Goal: Navigation & Orientation: Find specific page/section

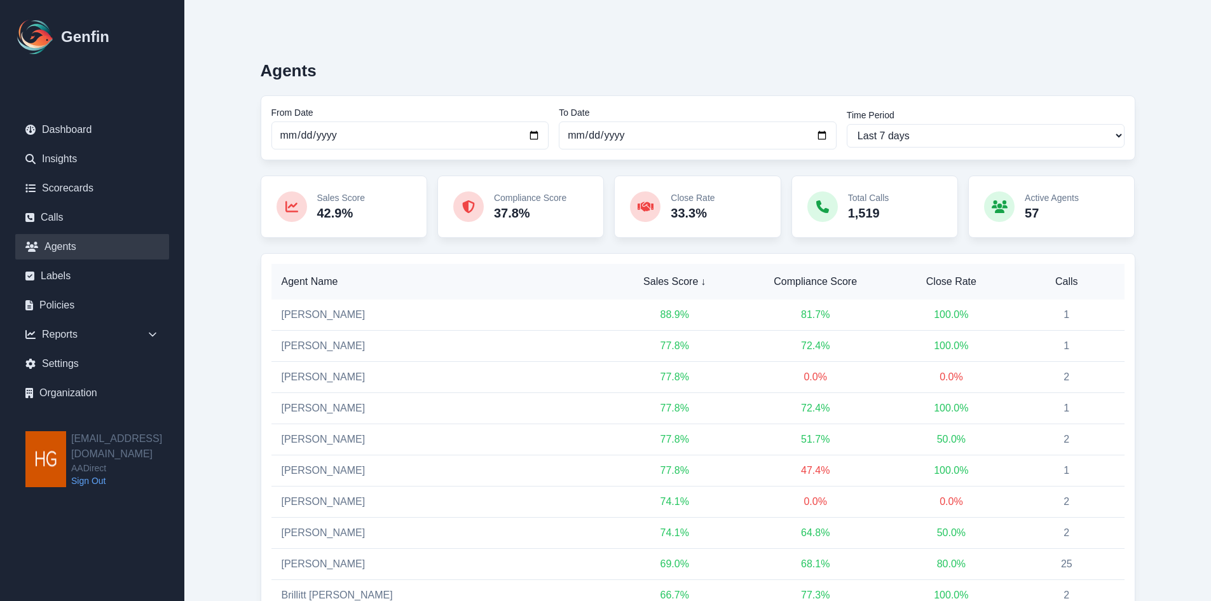
click at [65, 245] on link "Agents" at bounding box center [92, 246] width 154 height 25
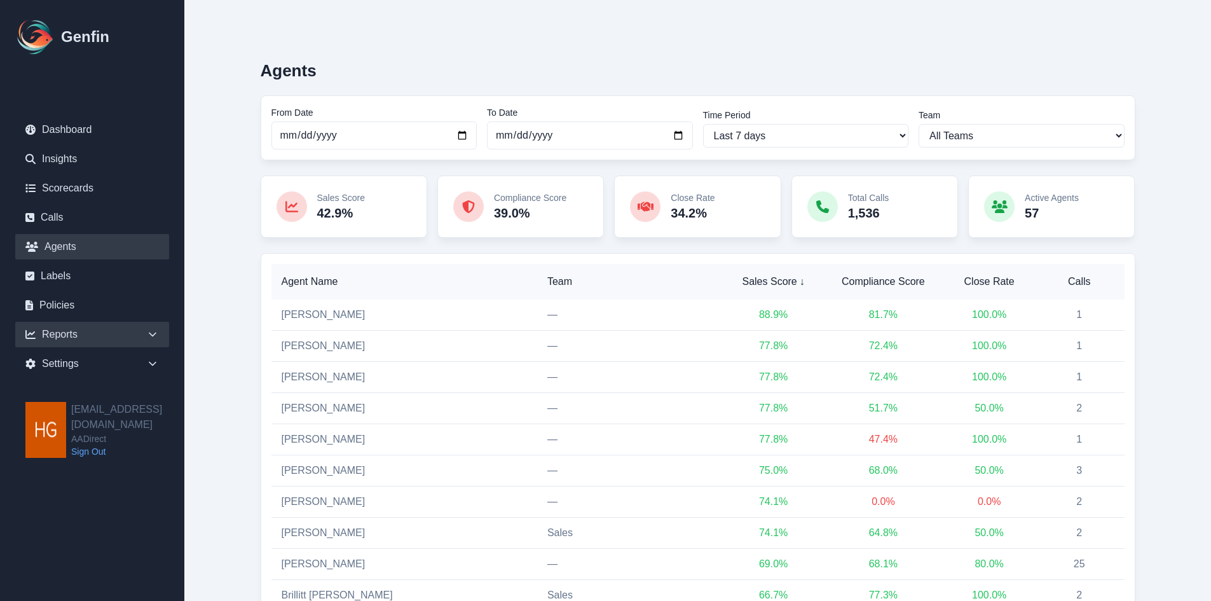
click at [63, 328] on div "Reports" at bounding box center [92, 334] width 154 height 25
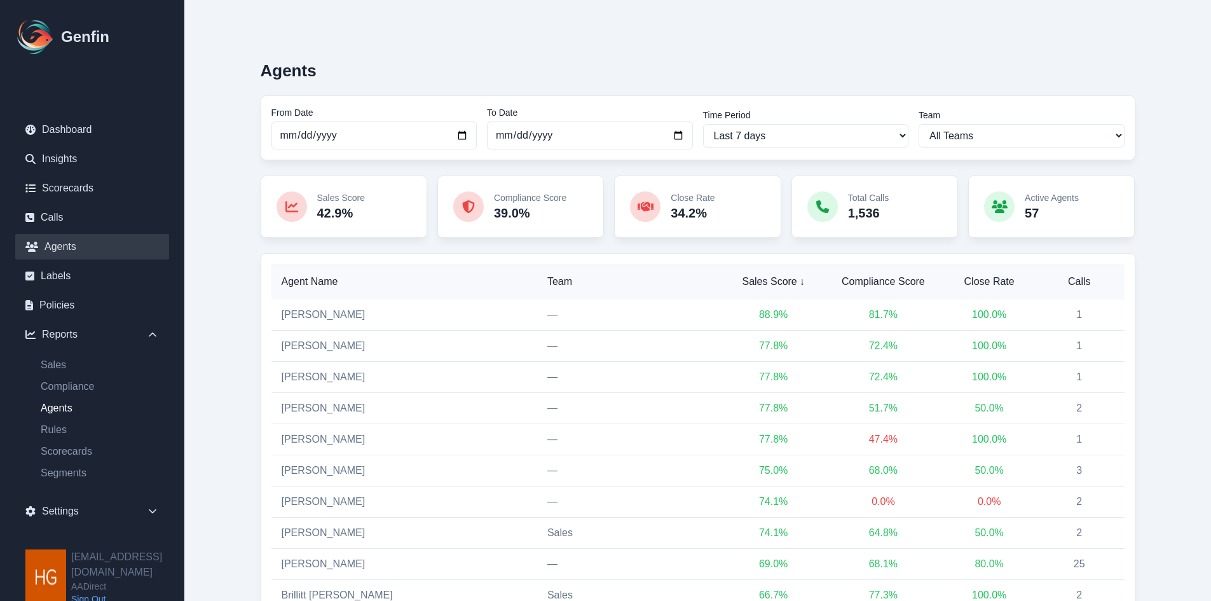
click at [56, 407] on link "Agents" at bounding box center [100, 407] width 139 height 15
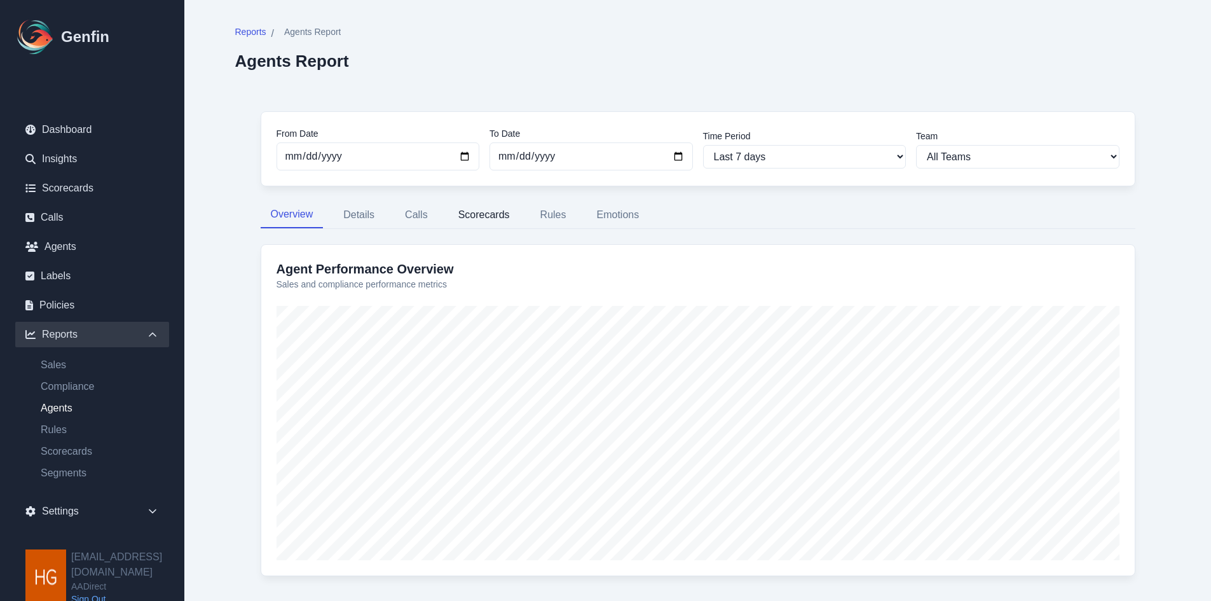
click at [474, 214] on button "Scorecards" at bounding box center [484, 214] width 72 height 27
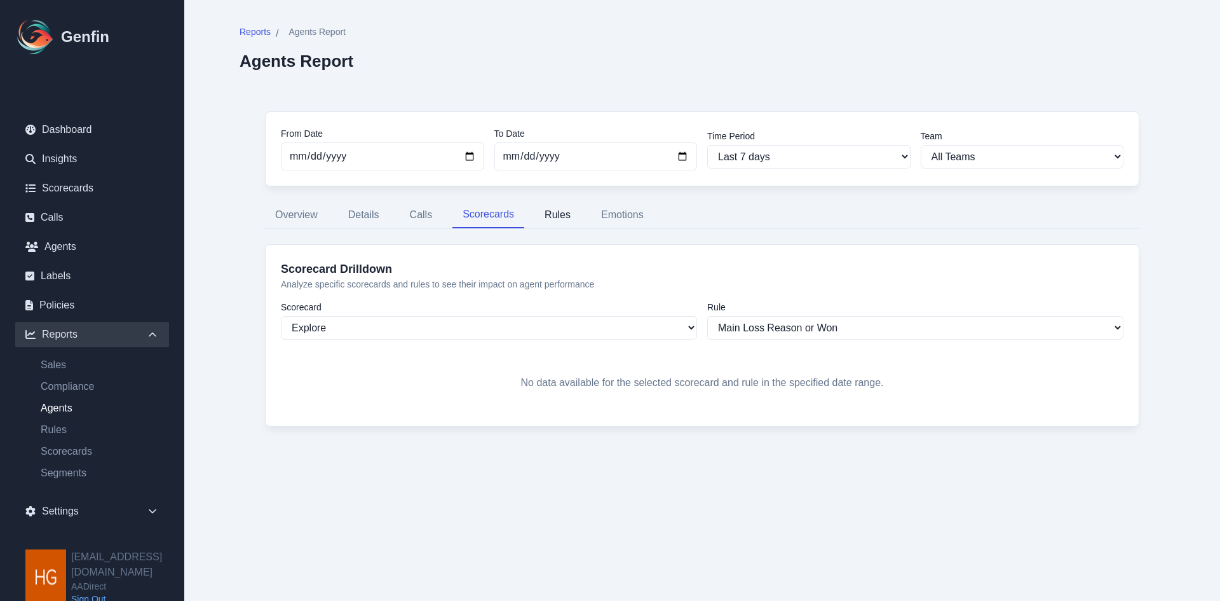
click at [548, 214] on button "Rules" at bounding box center [558, 214] width 46 height 27
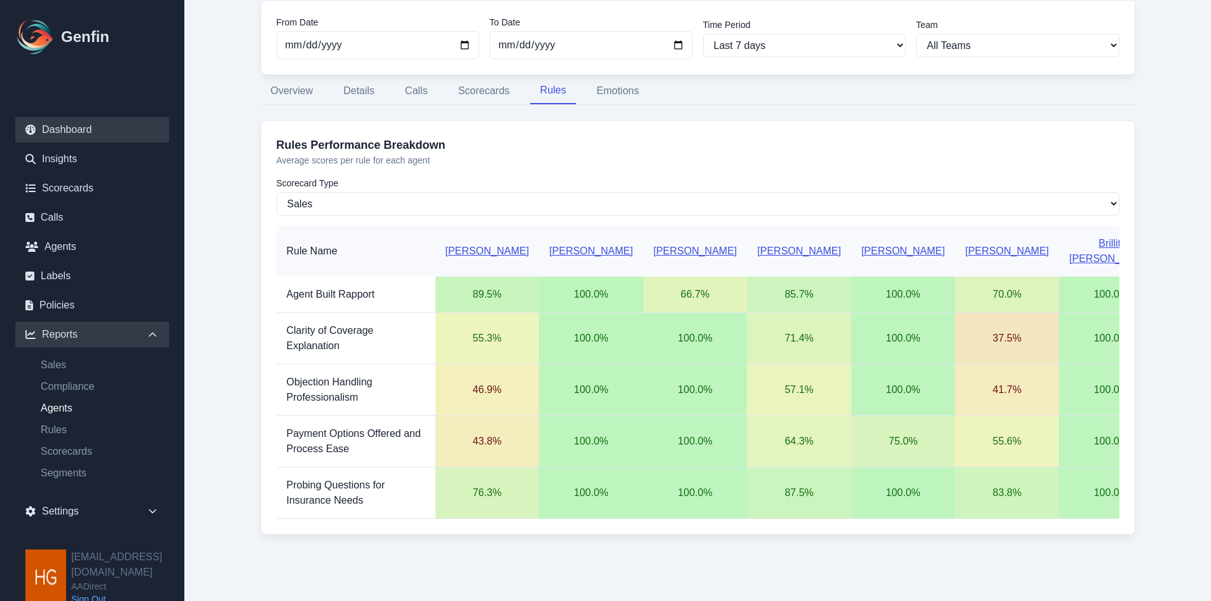
click at [53, 122] on link "Dashboard" at bounding box center [92, 129] width 154 height 25
